Goal: Task Accomplishment & Management: Complete application form

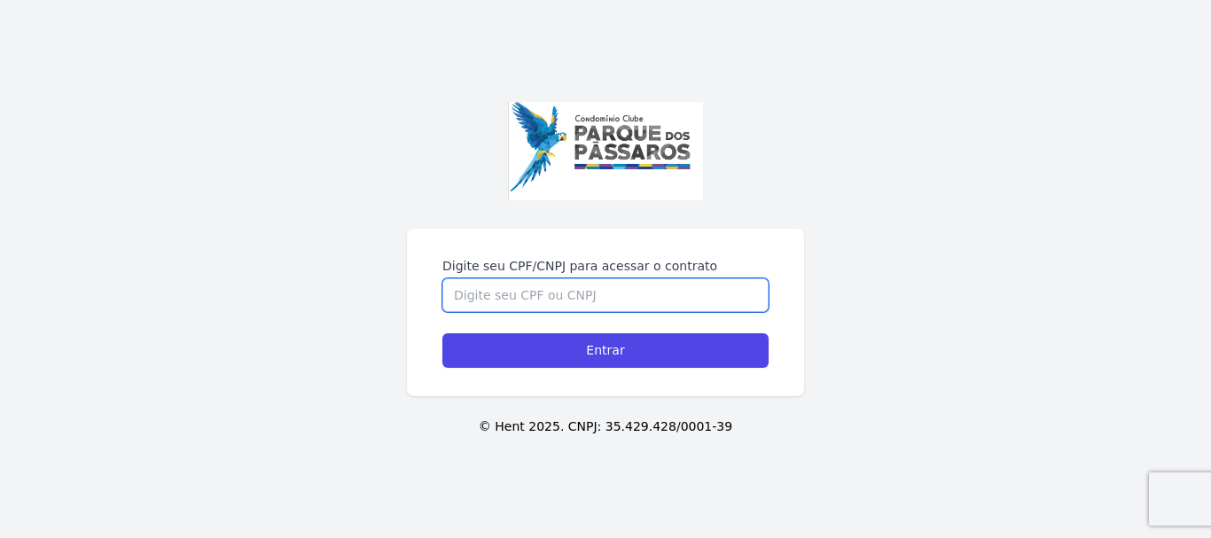
click at [689, 296] on input "Digite seu CPF/CNPJ para acessar o contrato" at bounding box center [605, 295] width 326 height 34
type input "48311513864"
click at [442, 333] on input "Entrar" at bounding box center [605, 350] width 326 height 35
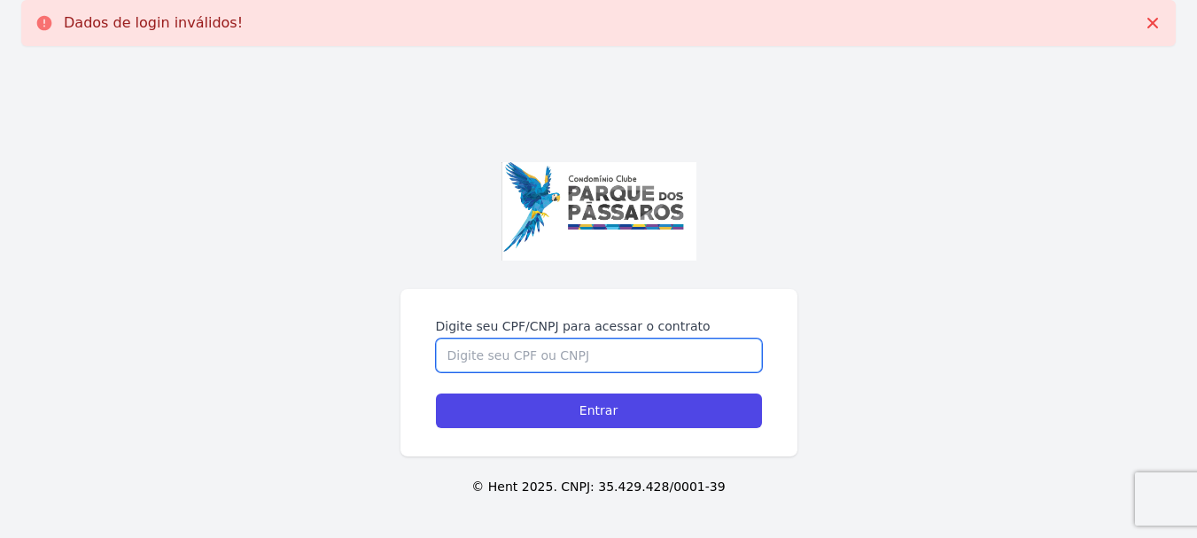
click at [642, 356] on input "Digite seu CPF/CNPJ para acessar o contrato" at bounding box center [599, 356] width 326 height 34
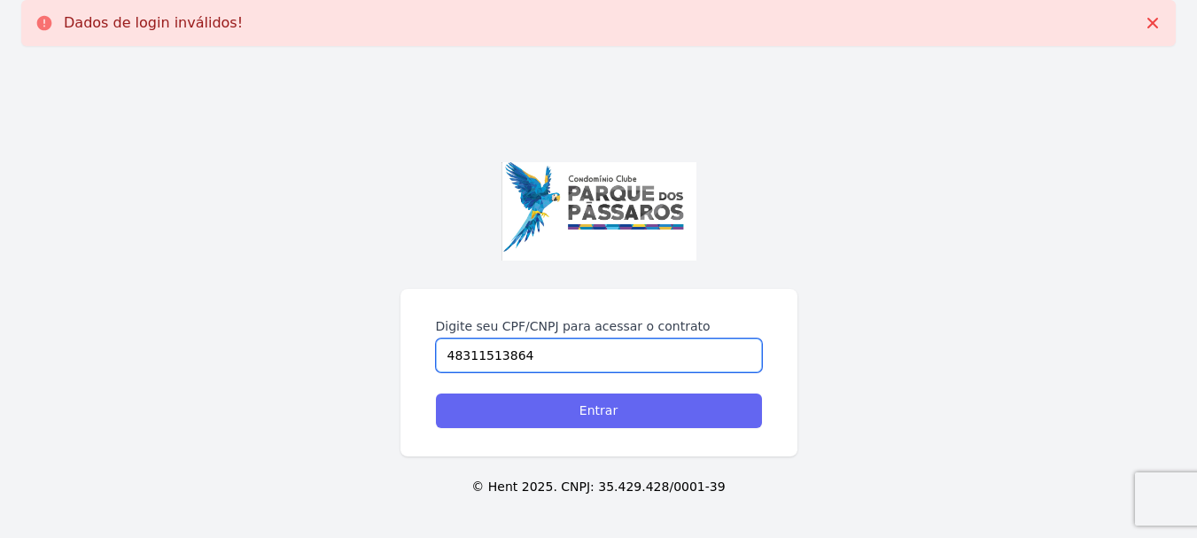
type input "48311513864"
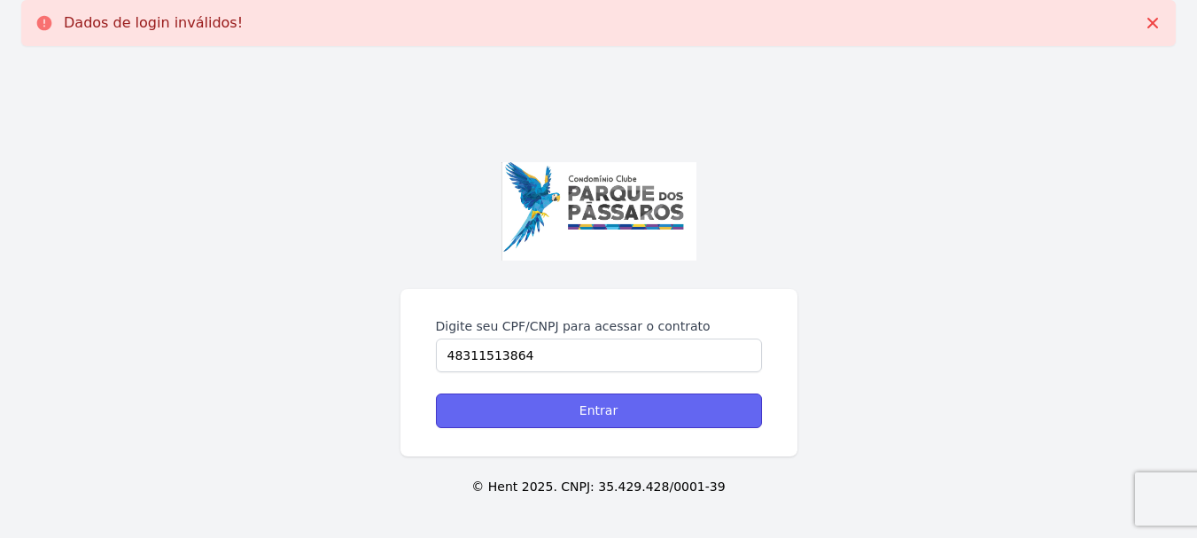
click at [626, 405] on div "Digite seu CPF/CNPJ para acessar o contrato 48311513864 Entrar © Hent 2025. CNP…" at bounding box center [598, 329] width 1197 height 538
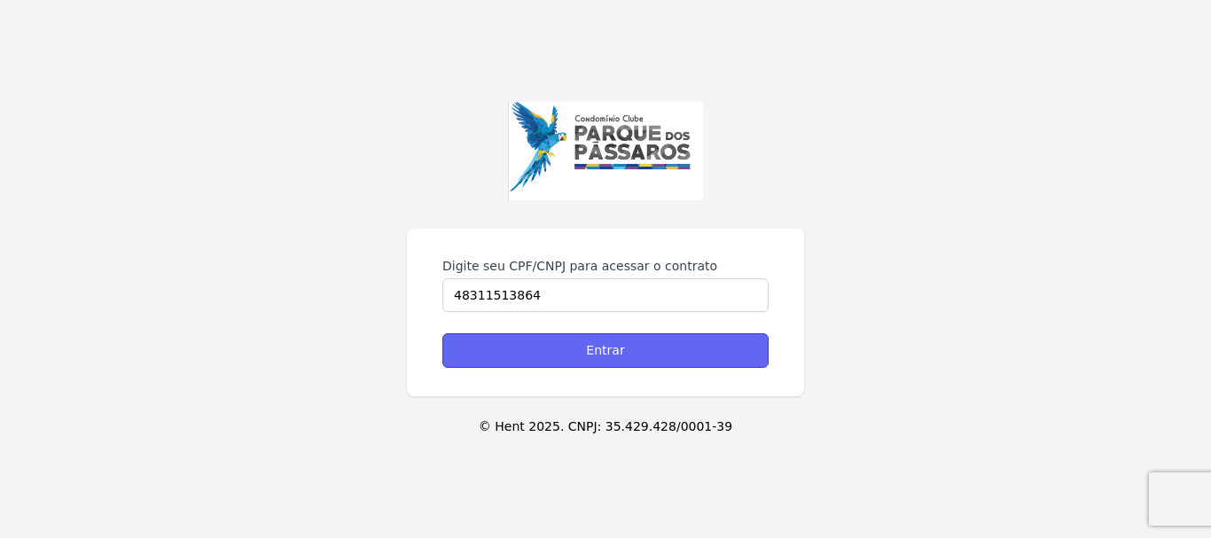
click at [624, 352] on input "Entrar" at bounding box center [605, 350] width 326 height 35
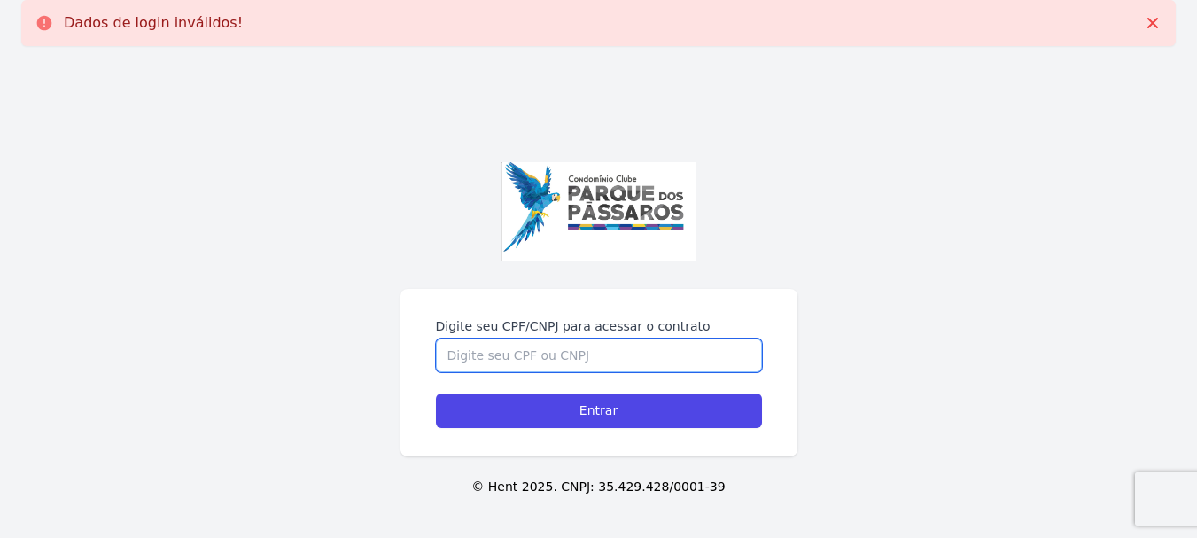
click at [514, 354] on input "Digite seu CPF/CNPJ para acessar o contrato" at bounding box center [599, 356] width 326 height 34
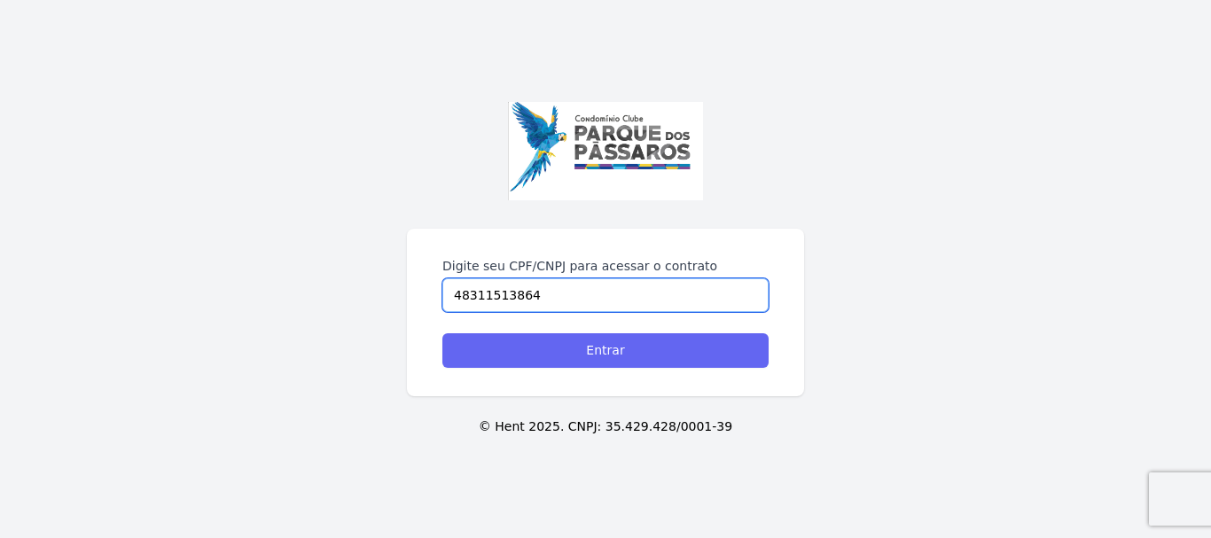
type input "48311513864"
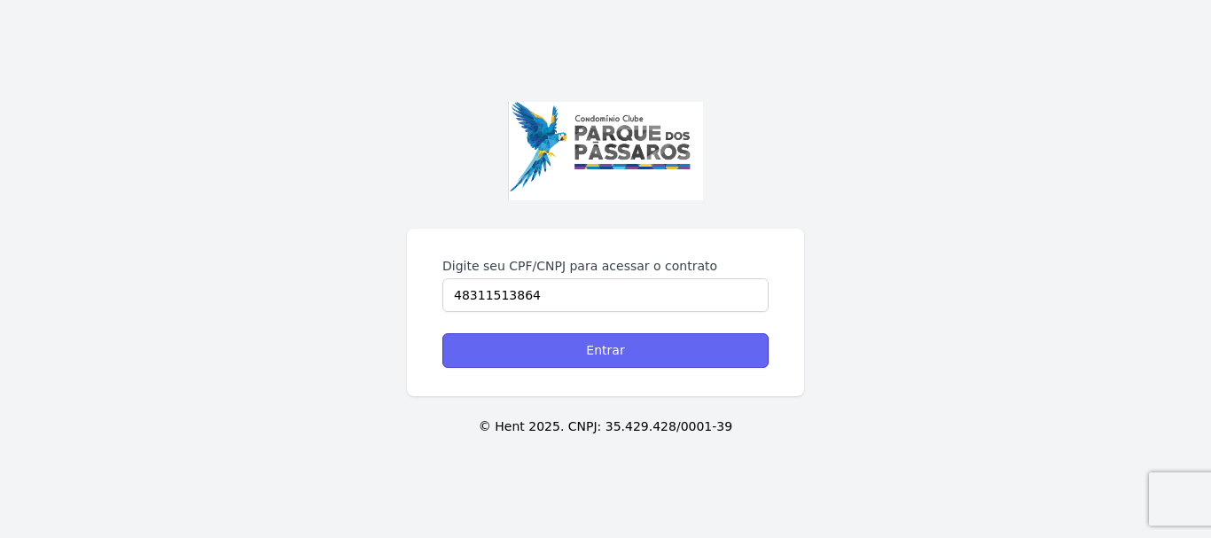
click at [577, 354] on input "Entrar" at bounding box center [605, 350] width 326 height 35
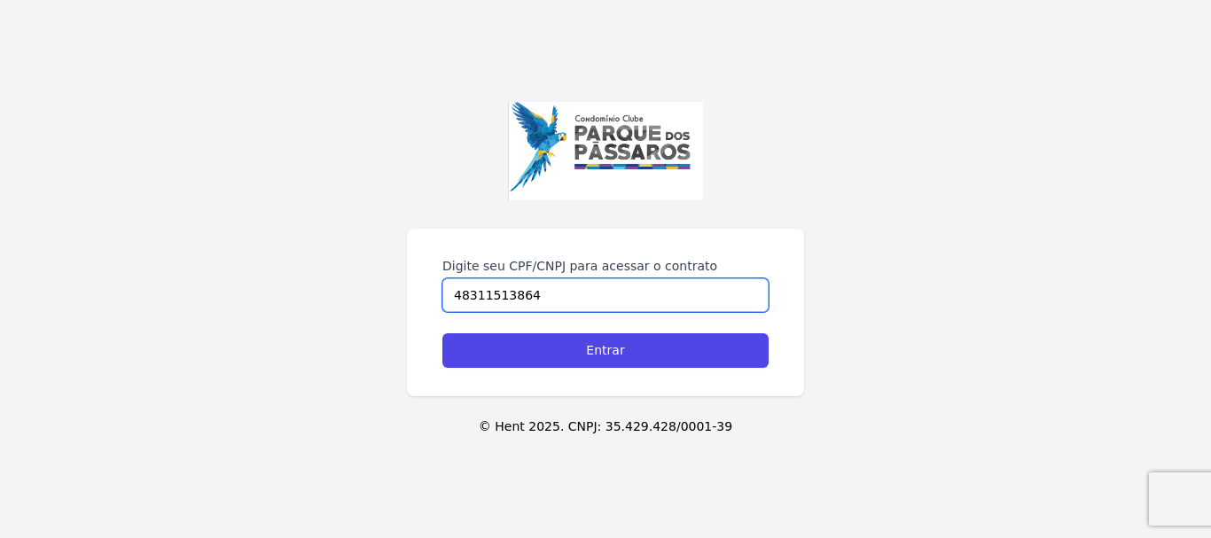
click at [536, 297] on input "48311513864" at bounding box center [605, 295] width 326 height 34
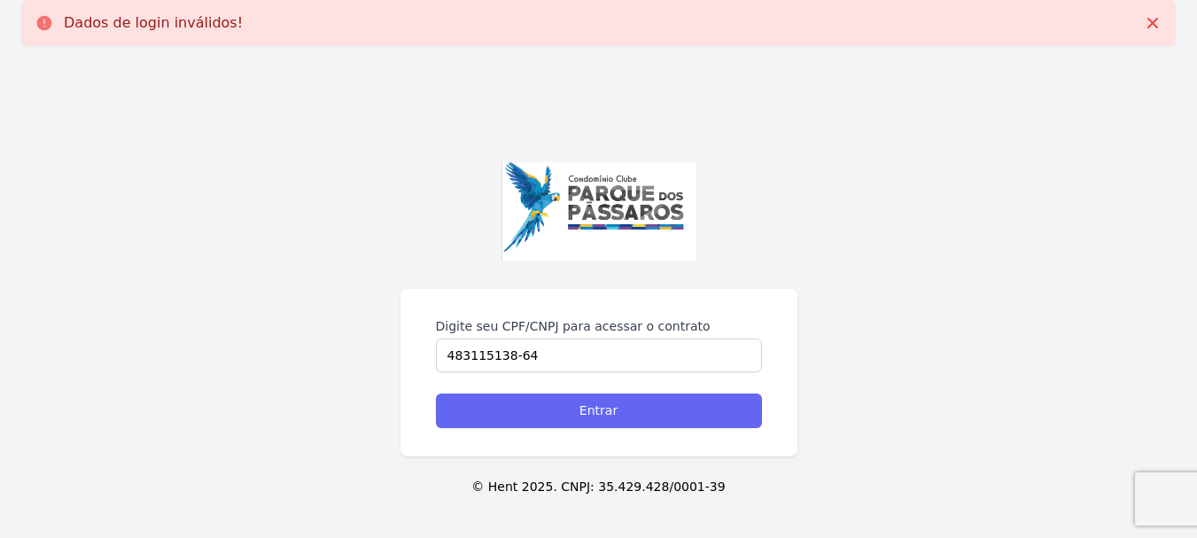
type input "483115138-64"
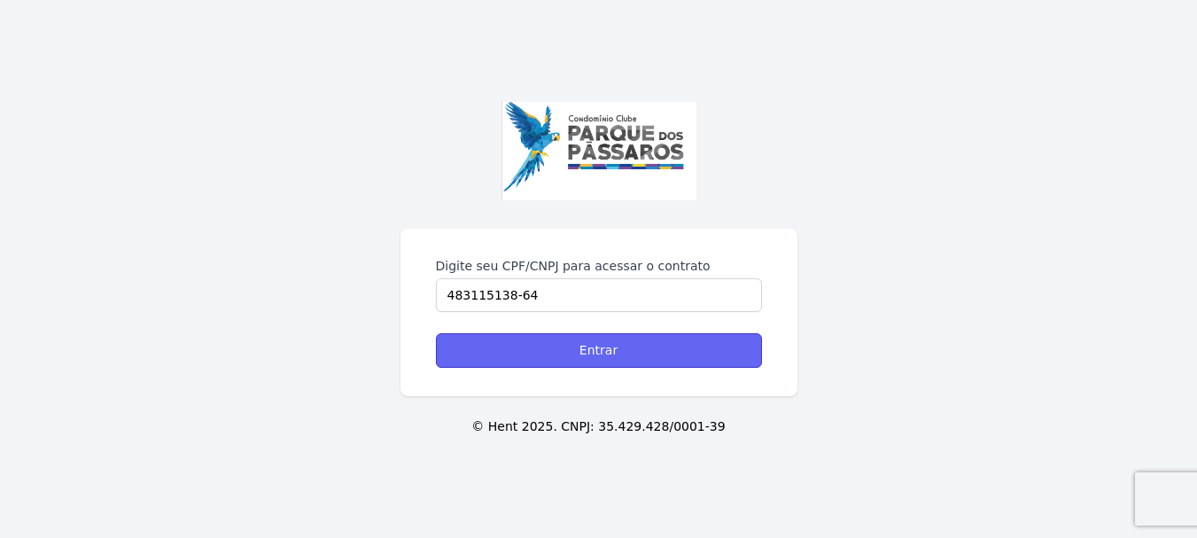
click at [525, 414] on div "Digite seu CPF/CNPJ para acessar o contrato 483115138-64 Entrar © Hent 2025. CN…" at bounding box center [598, 269] width 1197 height 538
click at [542, 358] on input "Entrar" at bounding box center [605, 350] width 326 height 35
